Goal: Task Accomplishment & Management: Manage account settings

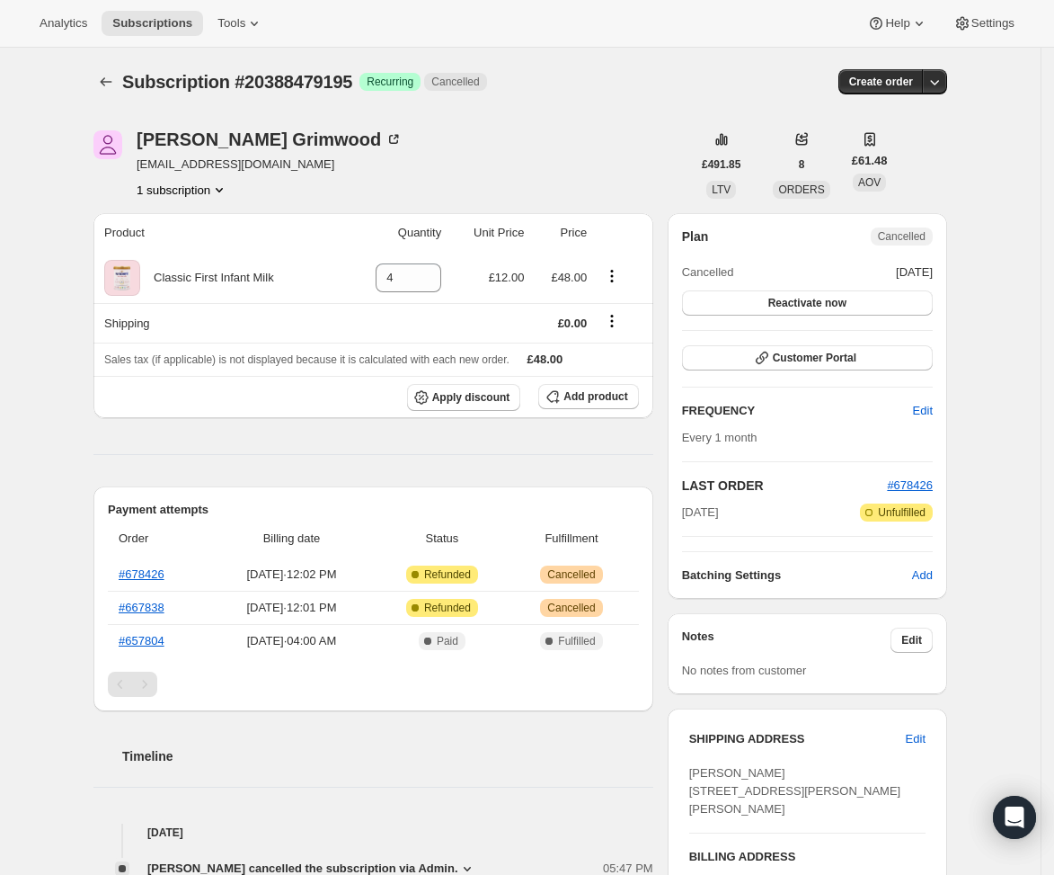
scroll to position [351, 0]
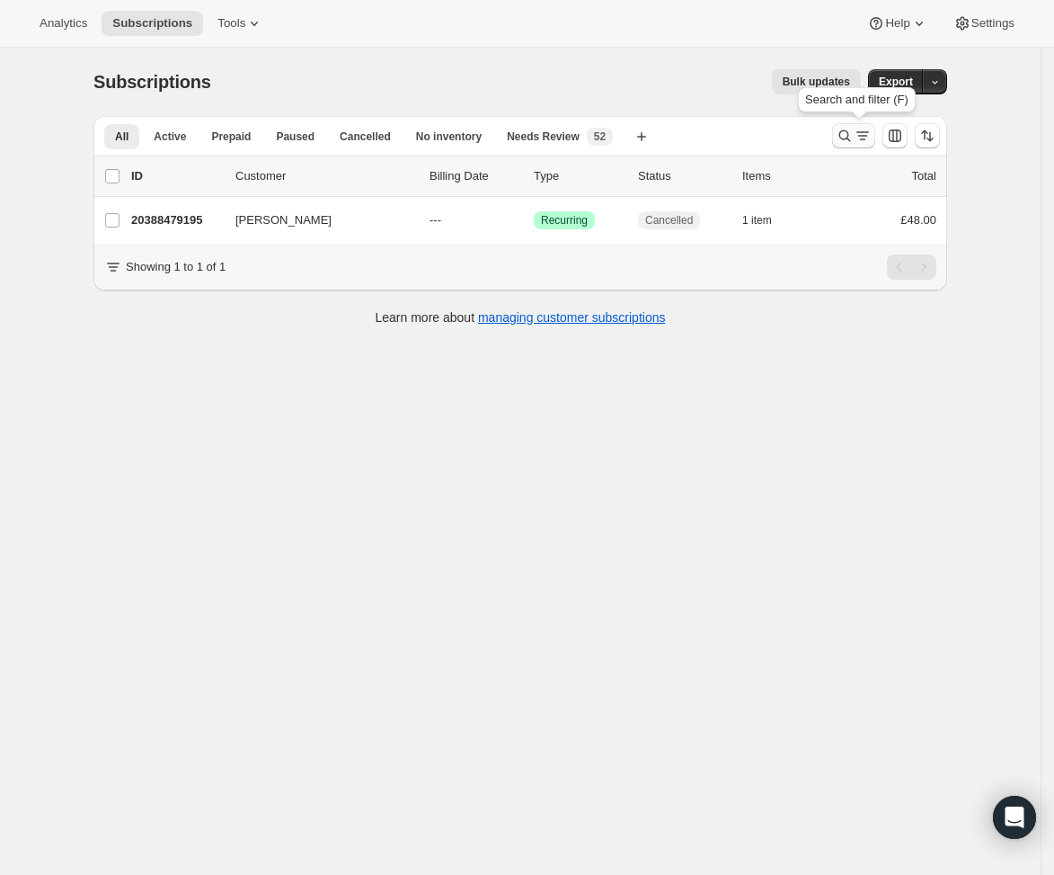
click at [854, 134] on icon "Search and filter results" at bounding box center [845, 136] width 18 height 18
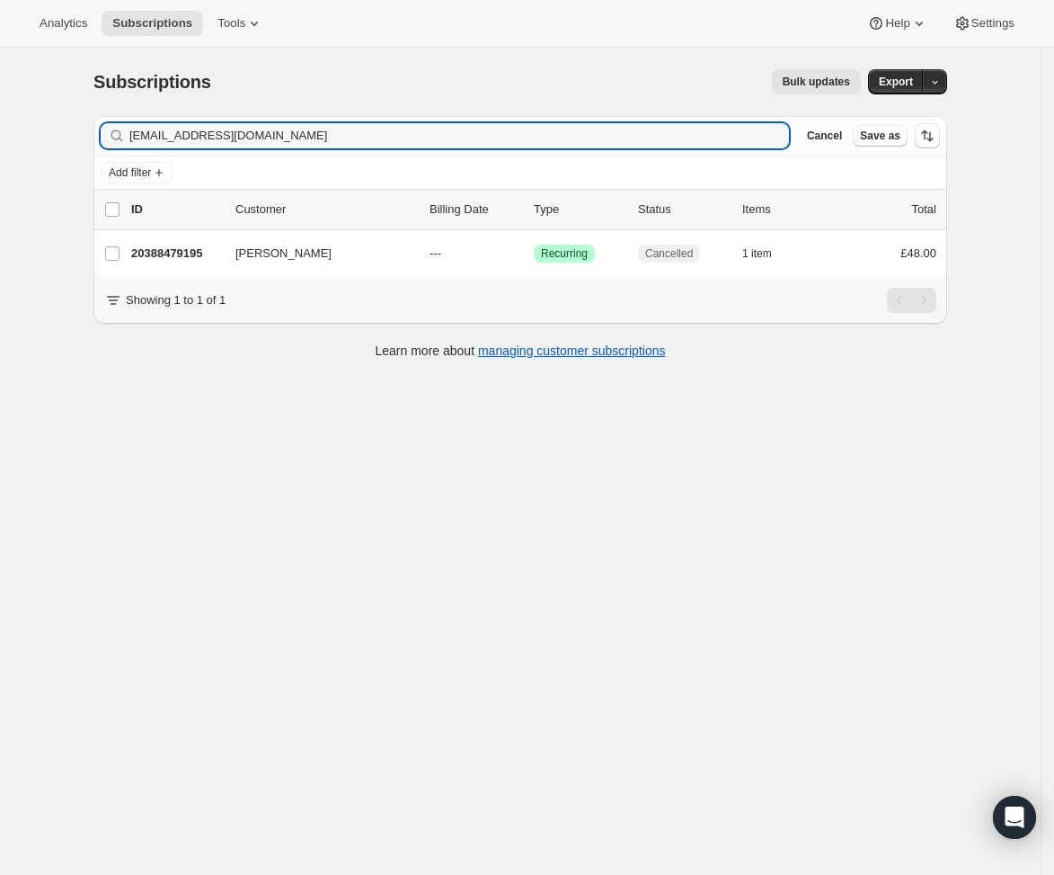
drag, startPoint x: 331, startPoint y: 138, endPoint x: 6, endPoint y: 111, distance: 325.6
click at [6, 111] on div "Subscriptions. This page is ready Subscriptions Bulk updates More actions Bulk …" at bounding box center [520, 485] width 1041 height 875
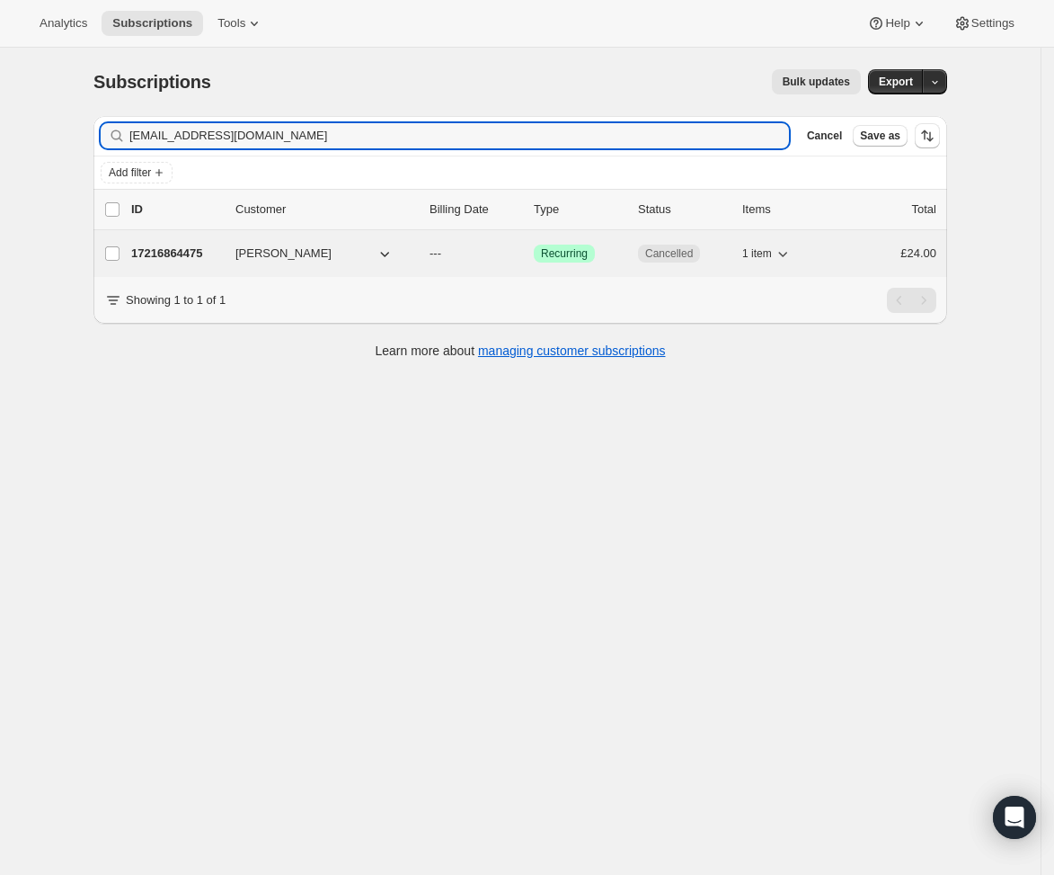
type input "[EMAIL_ADDRESS][DOMAIN_NAME]"
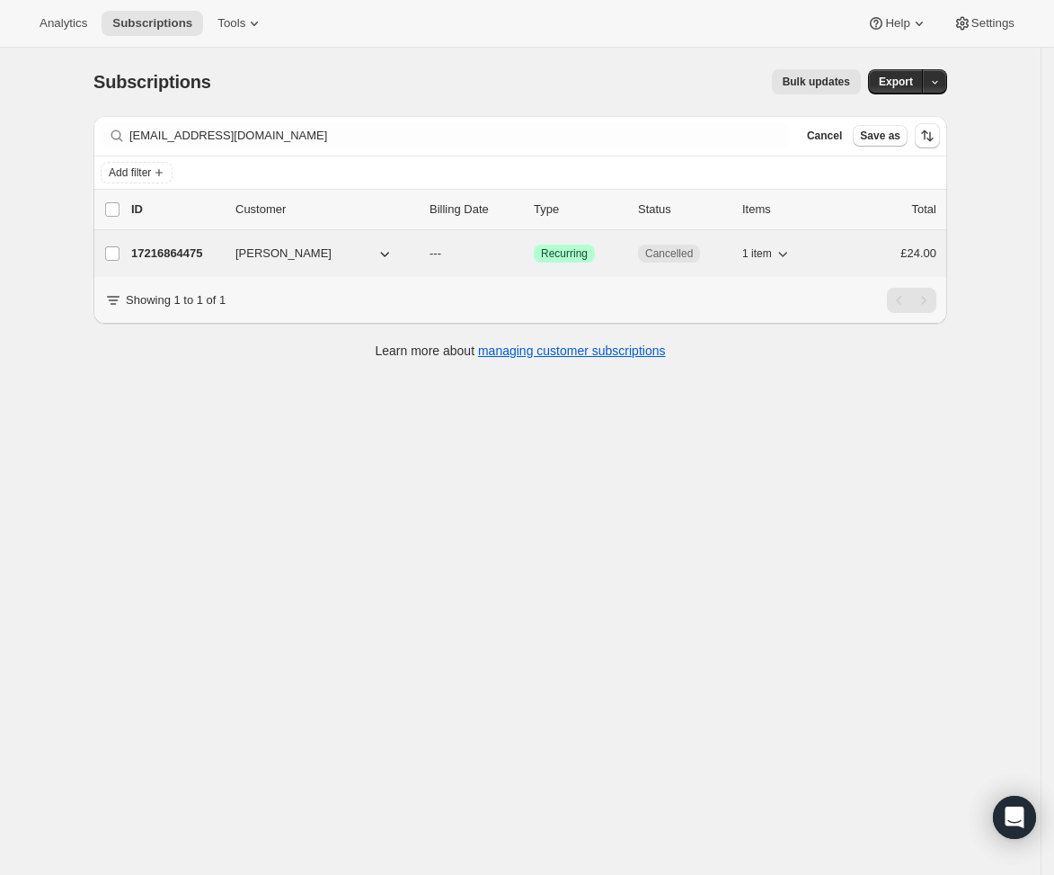
click at [351, 247] on button "[PERSON_NAME]" at bounding box center [315, 253] width 180 height 29
click at [293, 257] on span "[PERSON_NAME]" at bounding box center [284, 254] width 96 height 18
click at [543, 257] on span "Success Recurring" at bounding box center [564, 254] width 61 height 18
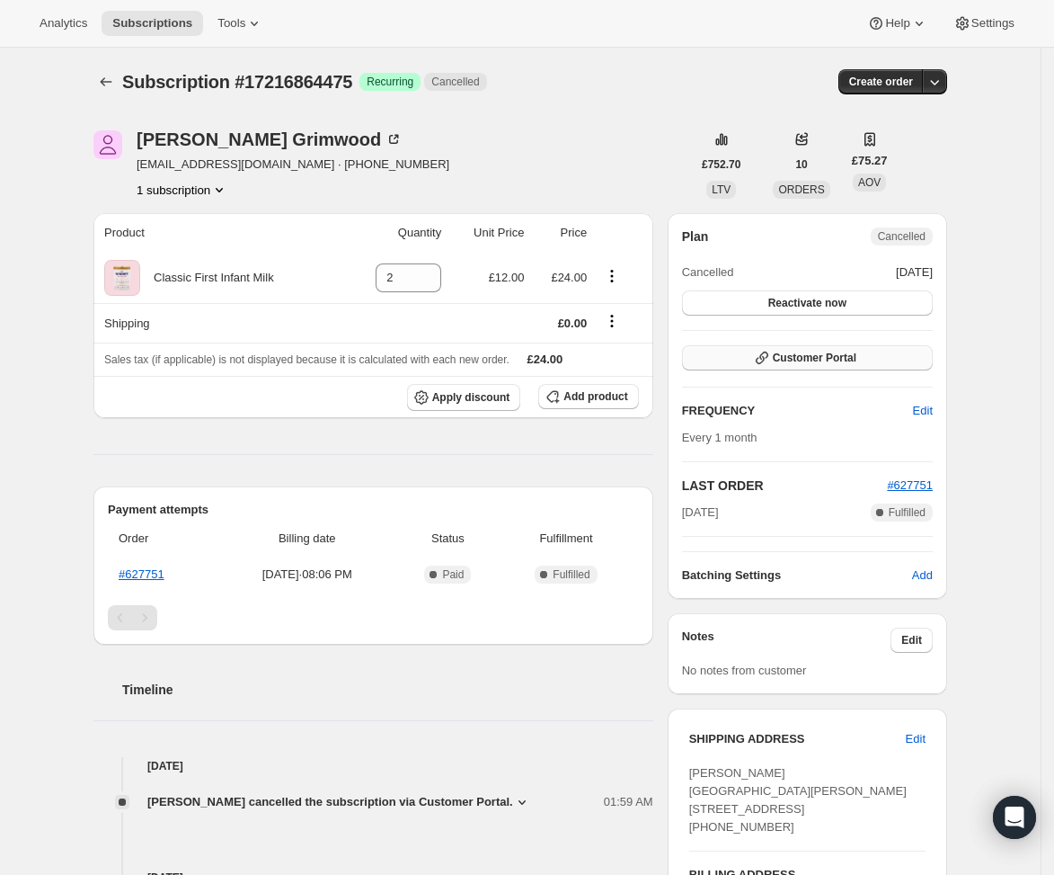
click at [779, 358] on span "Customer Portal" at bounding box center [815, 358] width 84 height 14
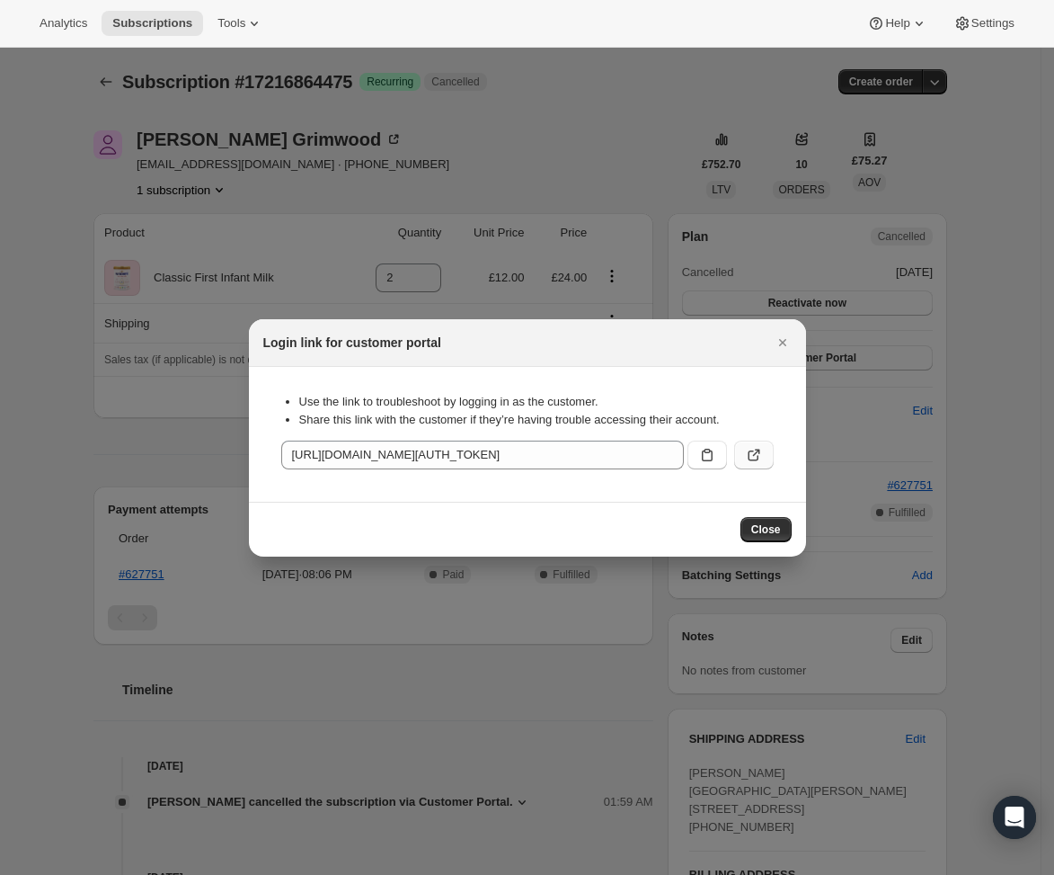
click at [749, 453] on icon ":rfi:" at bounding box center [754, 455] width 18 height 18
click at [775, 519] on button "Close" at bounding box center [766, 529] width 51 height 25
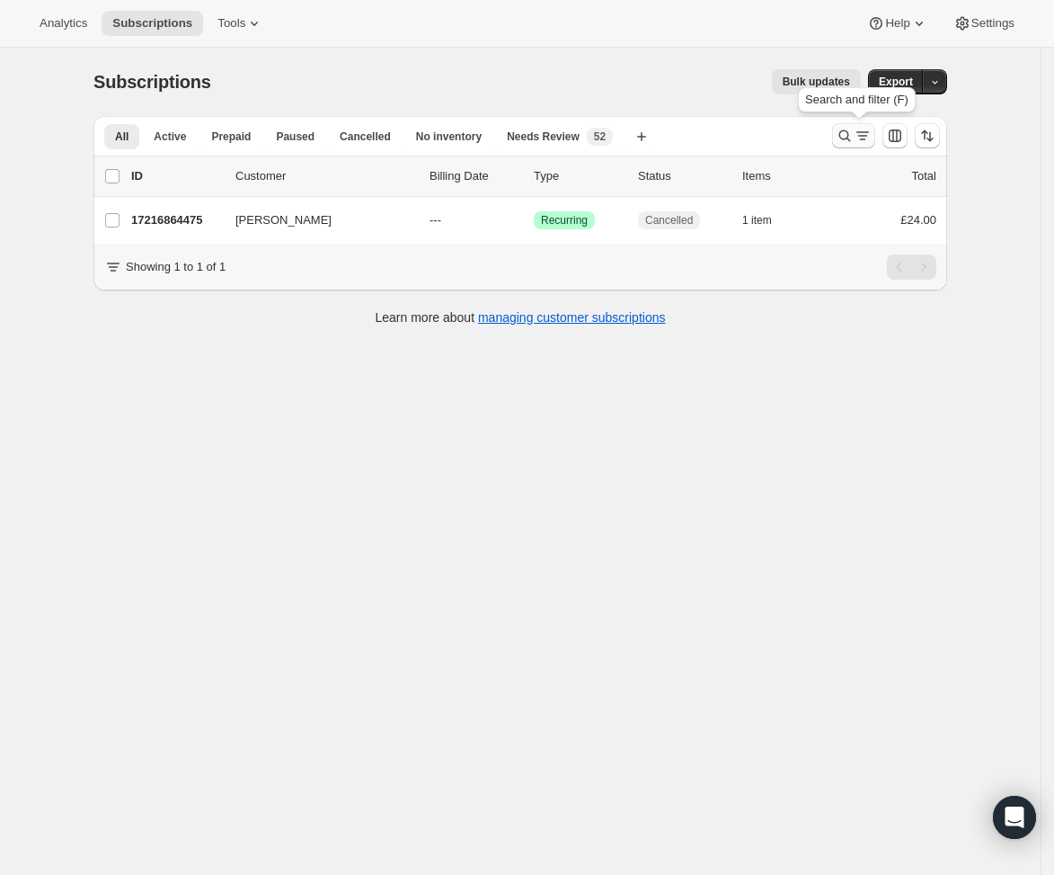
click at [854, 135] on icon "Search and filter results" at bounding box center [845, 136] width 18 height 18
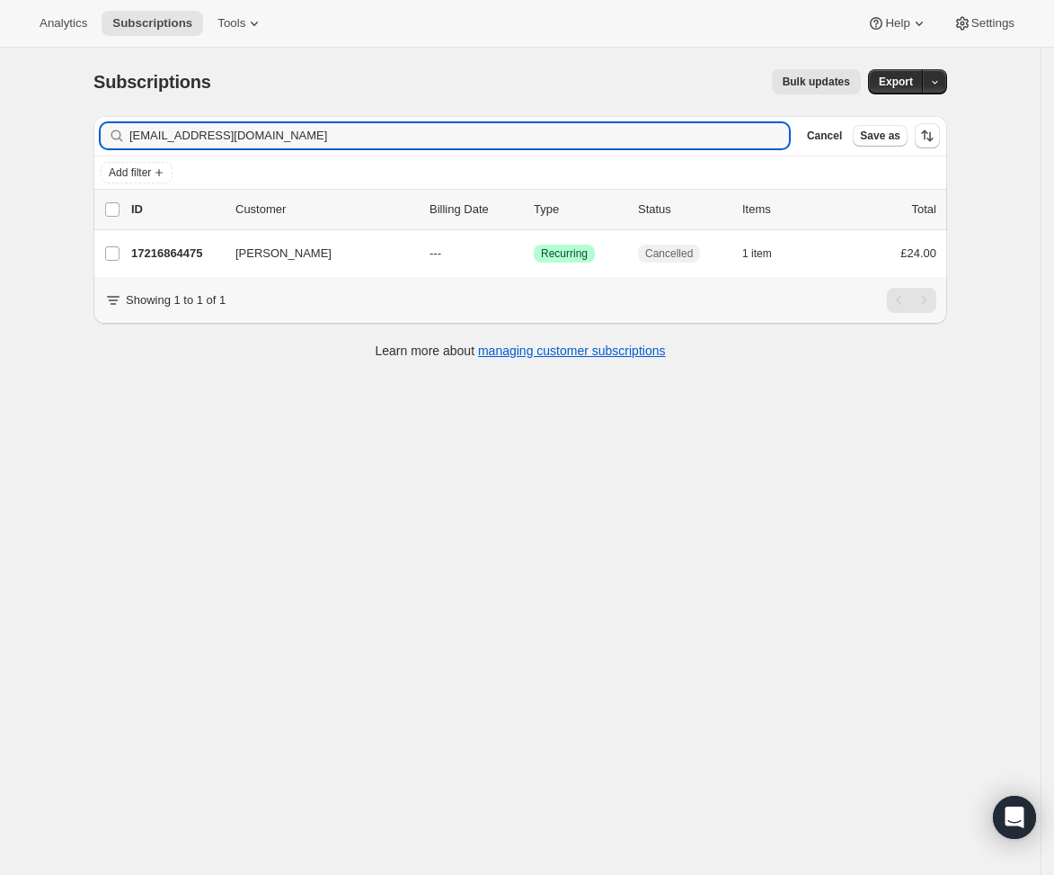
drag, startPoint x: 330, startPoint y: 137, endPoint x: -130, endPoint y: 108, distance: 461.2
click at [0, 108] on html "Analytics Subscriptions Tools Help Settings Skip to content Subscriptions. This…" at bounding box center [527, 437] width 1054 height 875
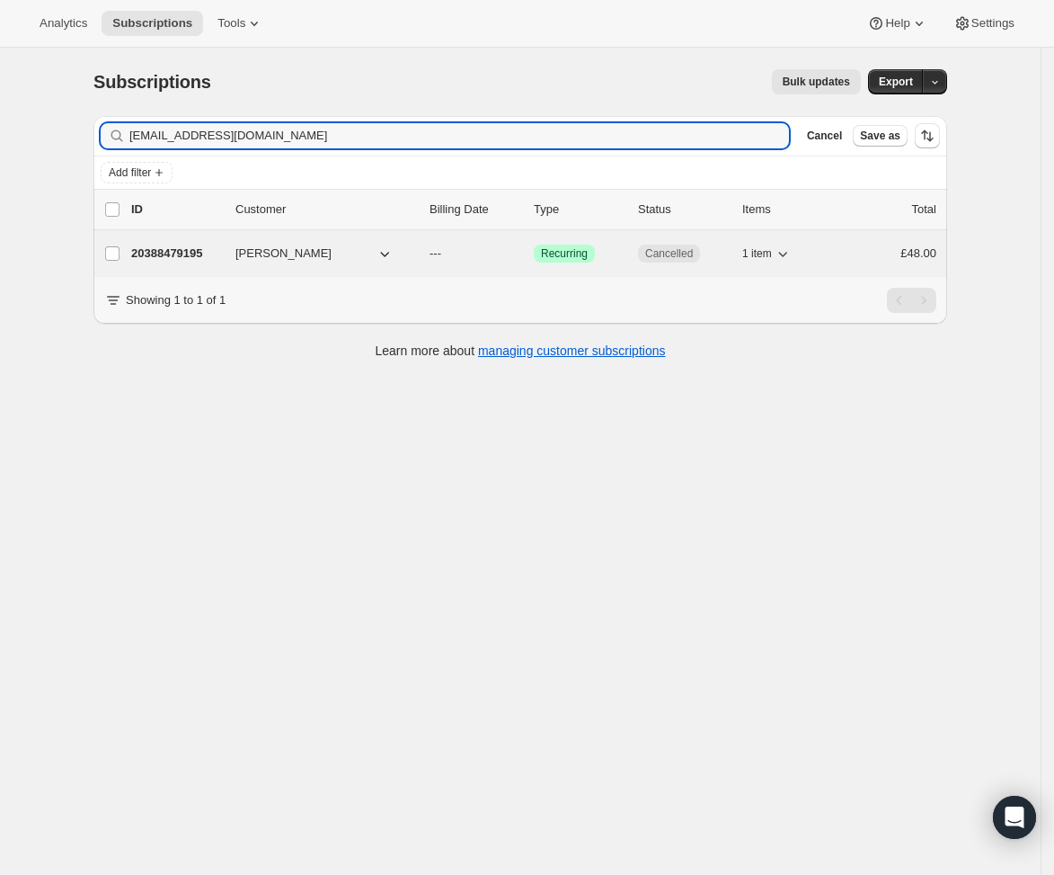
type input "[EMAIL_ADDRESS][DOMAIN_NAME]"
click at [630, 257] on div "20388479195 [PERSON_NAME] --- Success Recurring Cancelled 1 item £48.00" at bounding box center [533, 253] width 805 height 25
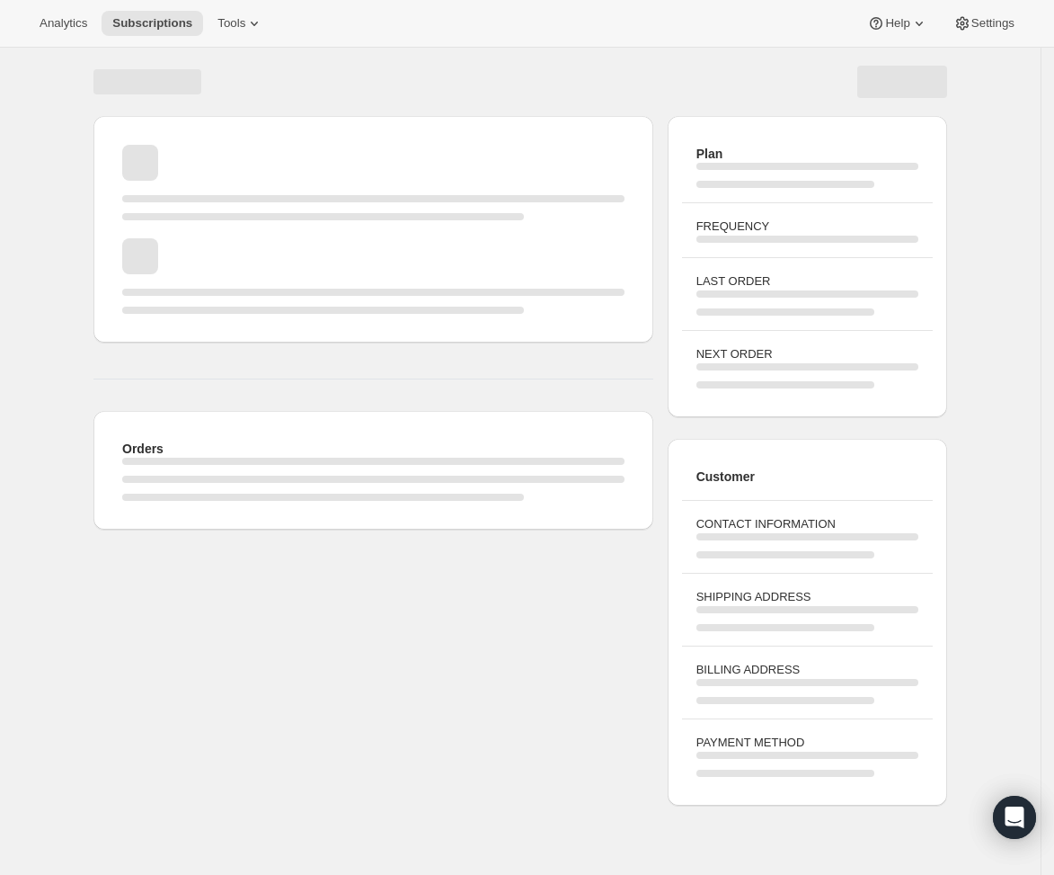
click at [625, 257] on div "Page loading" at bounding box center [373, 276] width 503 height 76
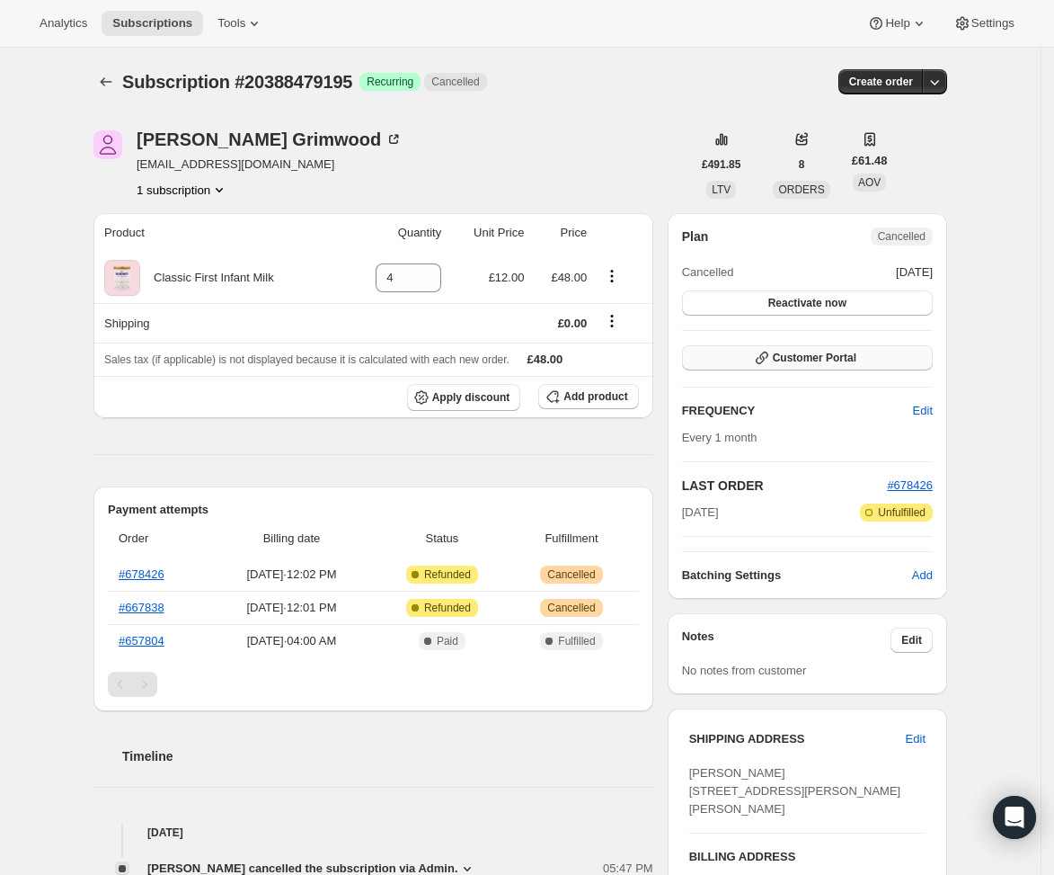
click at [760, 359] on icon "button" at bounding box center [762, 358] width 18 height 18
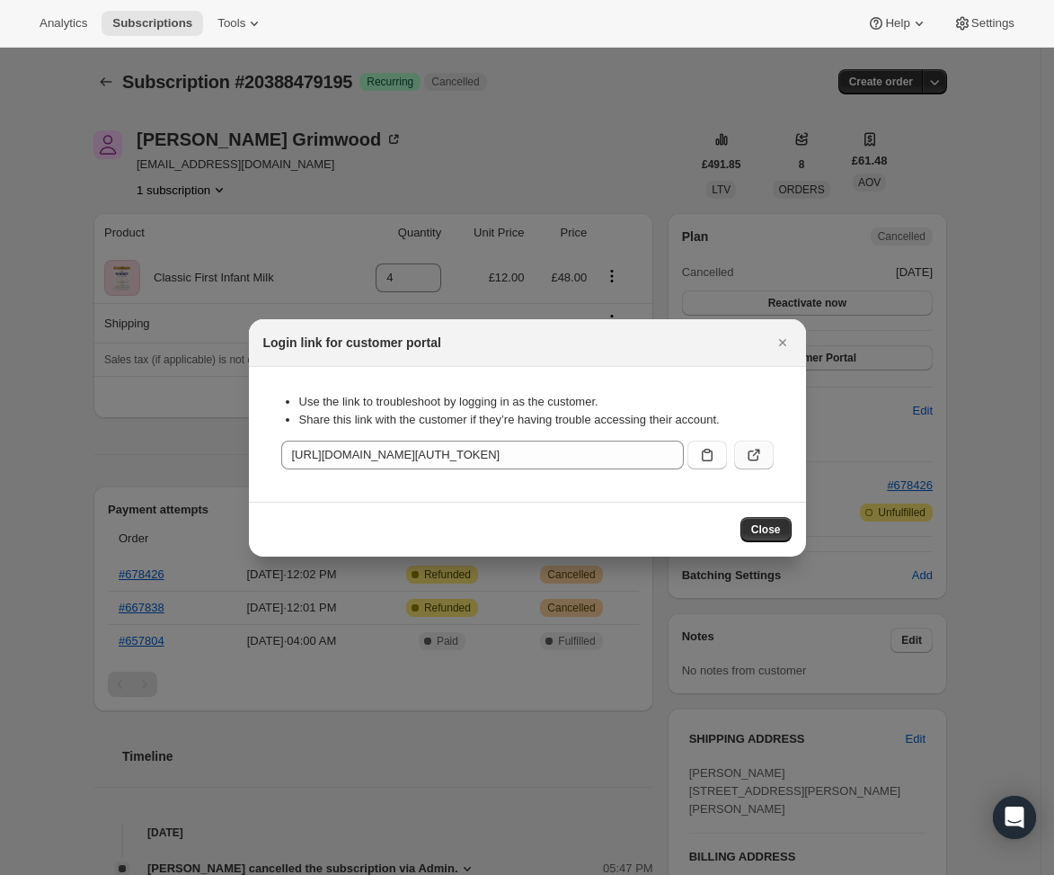
click at [767, 453] on button ":rj3:" at bounding box center [754, 454] width 40 height 29
